Goal: Task Accomplishment & Management: Use online tool/utility

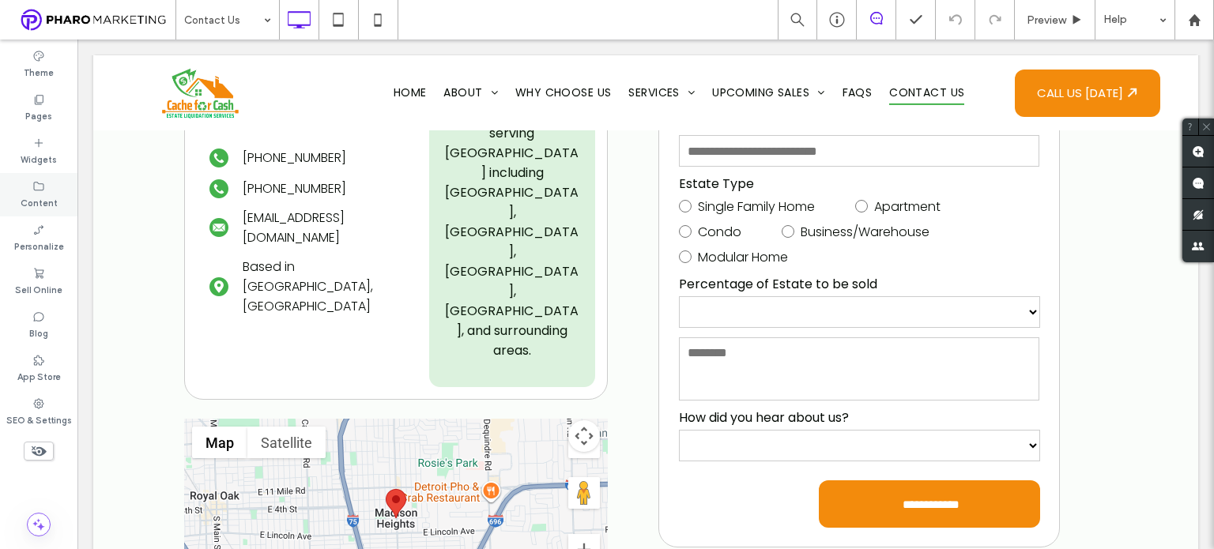
scroll to position [474, 0]
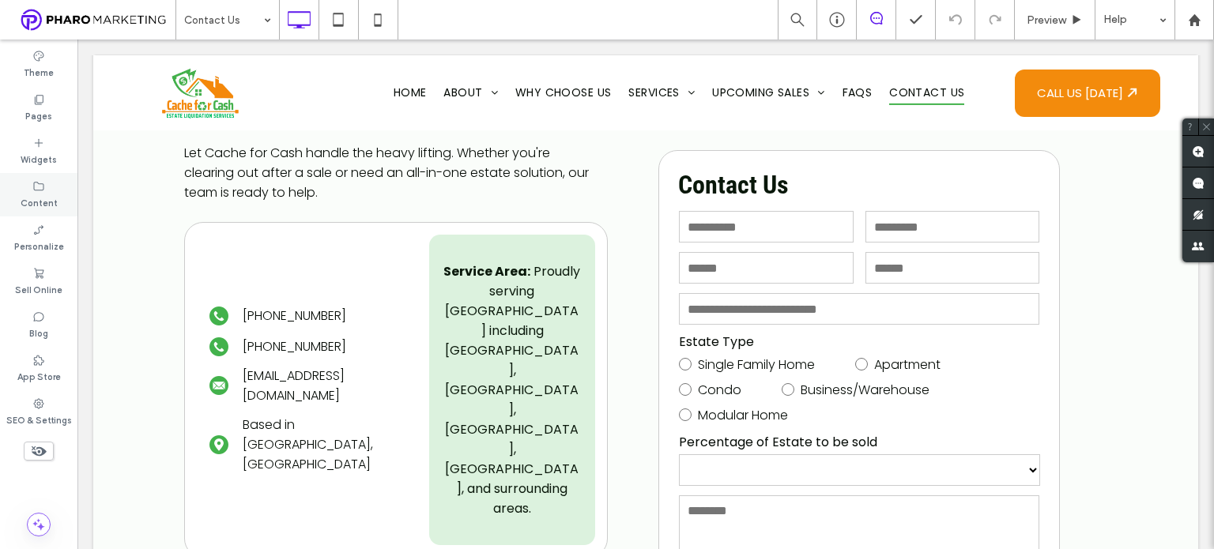
click at [57, 191] on div "Content" at bounding box center [38, 194] width 77 height 43
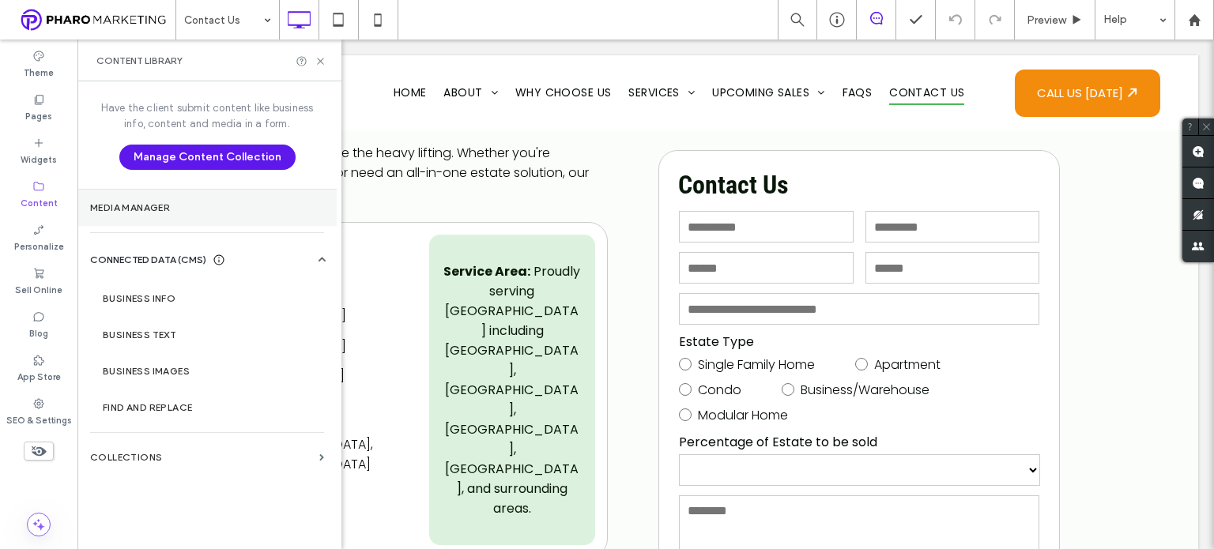
click at [173, 206] on label "Media Manager" at bounding box center [207, 207] width 234 height 11
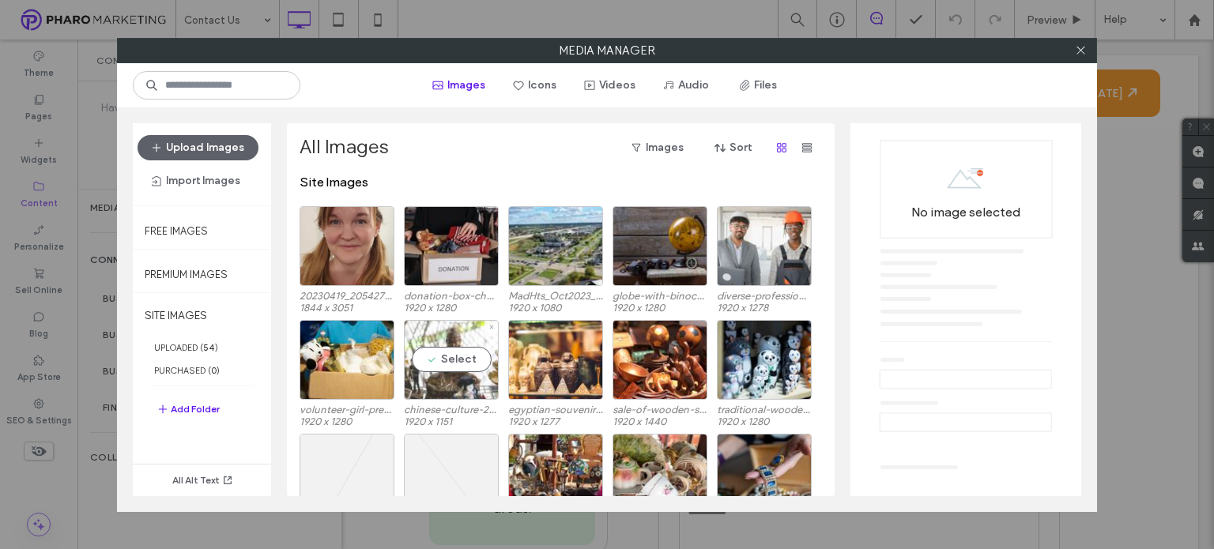
scroll to position [158, 0]
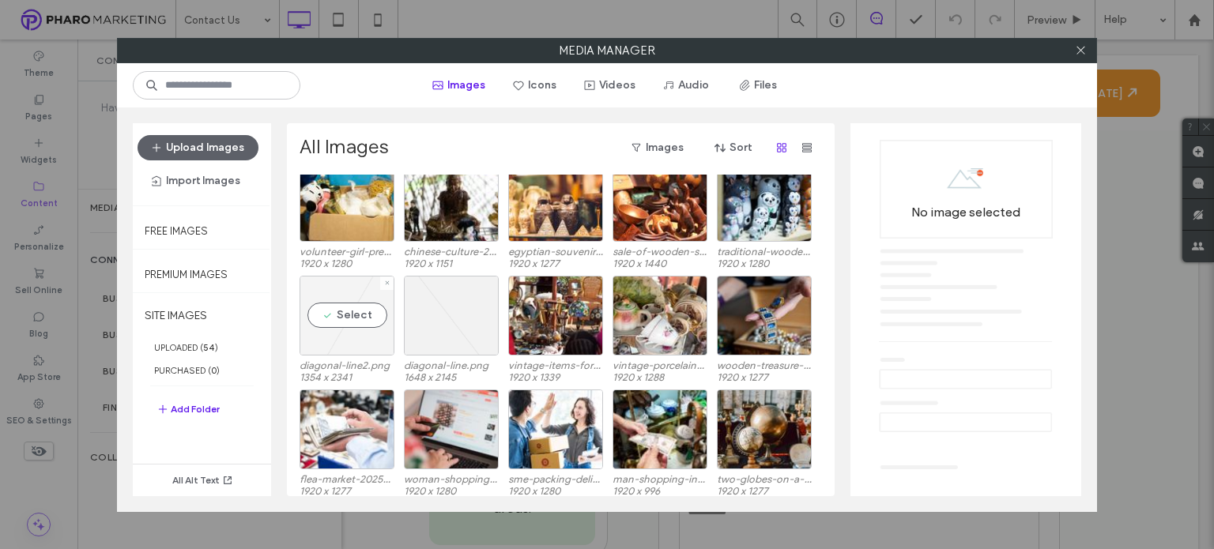
click at [353, 322] on div "Select" at bounding box center [346, 316] width 95 height 80
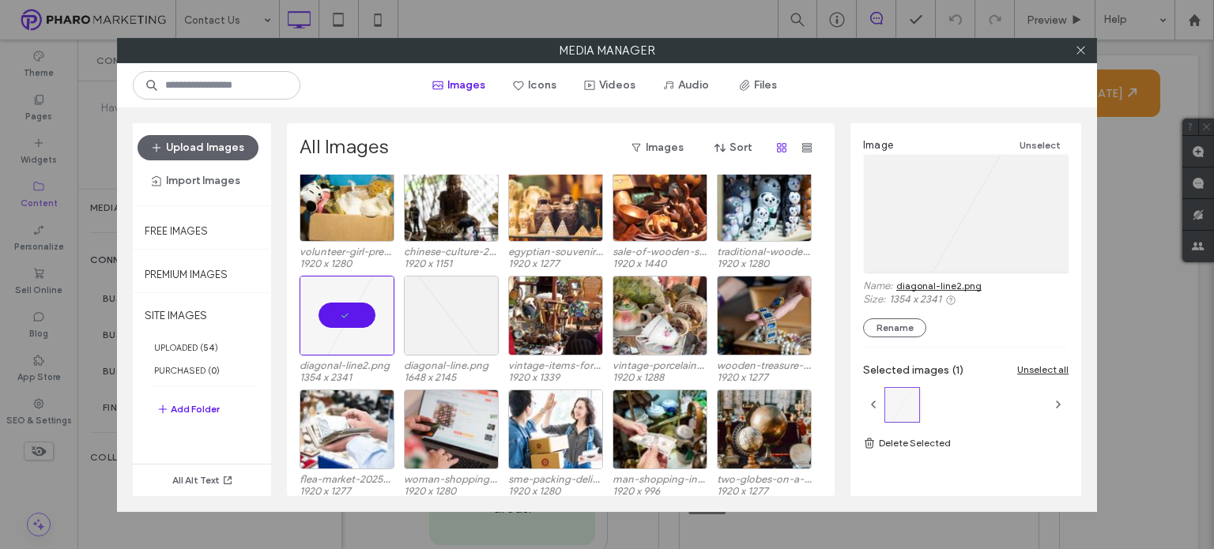
click at [942, 285] on link "diagonal-line2.png" at bounding box center [938, 286] width 85 height 12
click at [433, 323] on div "Select" at bounding box center [451, 316] width 95 height 80
click at [939, 284] on link "diagonal-line.png" at bounding box center [936, 286] width 80 height 12
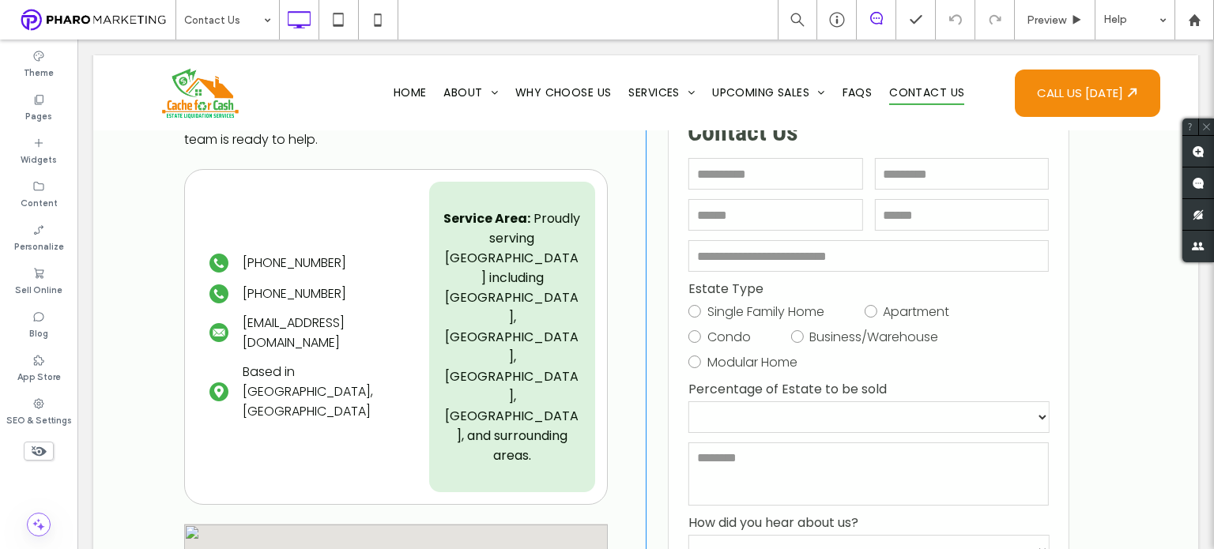
scroll to position [790, 0]
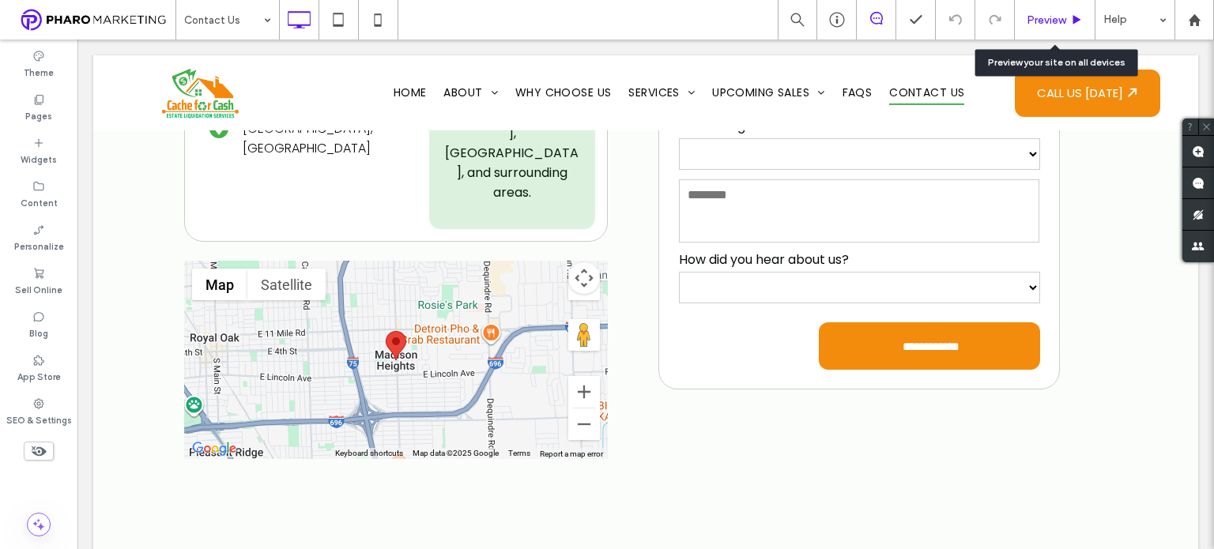
click at [1052, 10] on div "Preview" at bounding box center [1054, 20] width 81 height 40
drag, startPoint x: 1037, startPoint y: 23, endPoint x: 852, endPoint y: 32, distance: 185.9
click at [1037, 23] on span "Preview" at bounding box center [1046, 19] width 40 height 13
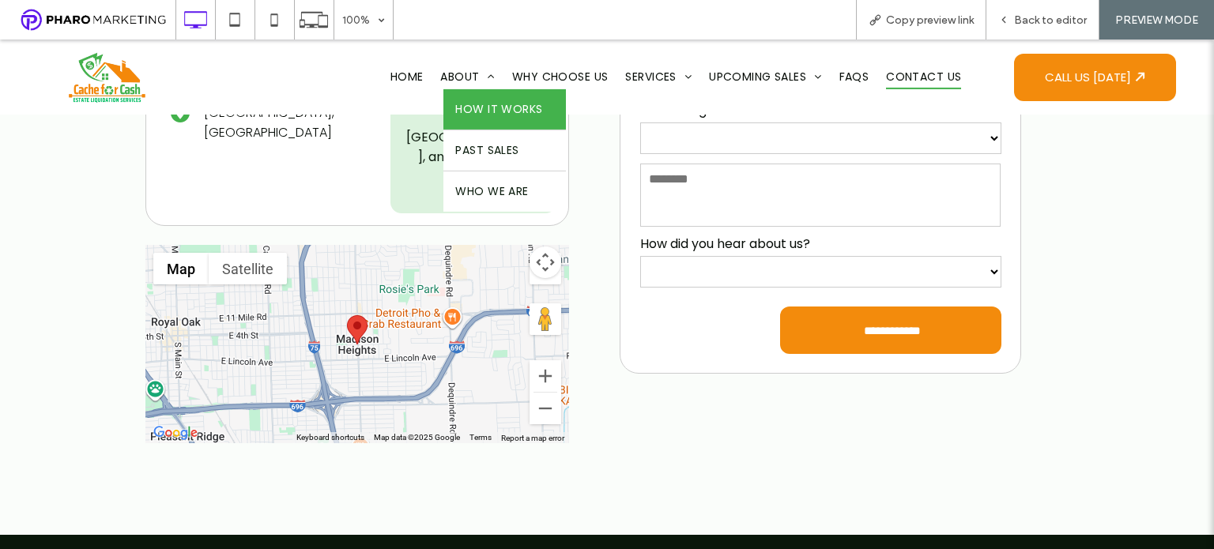
click at [476, 108] on span "How It Works" at bounding box center [498, 109] width 87 height 17
